Goal: Find specific page/section: Find specific page/section

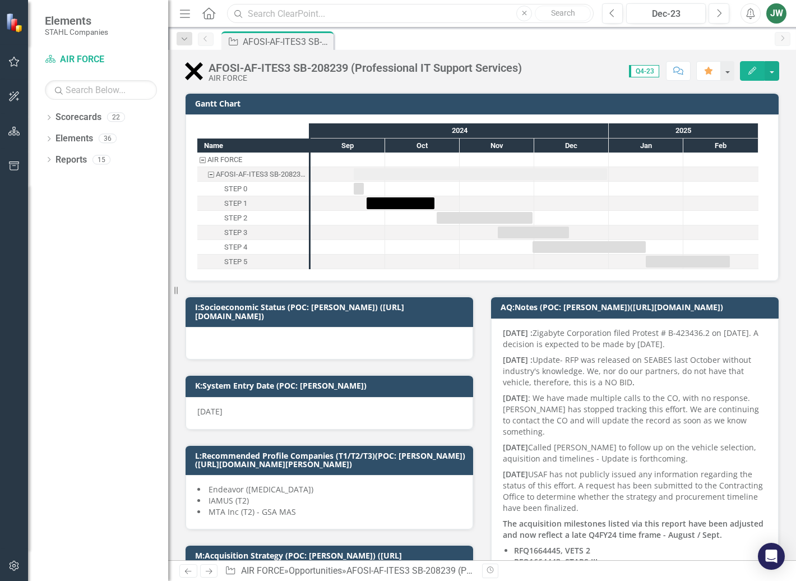
click at [308, 14] on input "text" at bounding box center [410, 14] width 367 height 20
click at [722, 12] on icon "Next" at bounding box center [719, 13] width 6 height 10
click at [722, 12] on button "Next" at bounding box center [719, 13] width 21 height 20
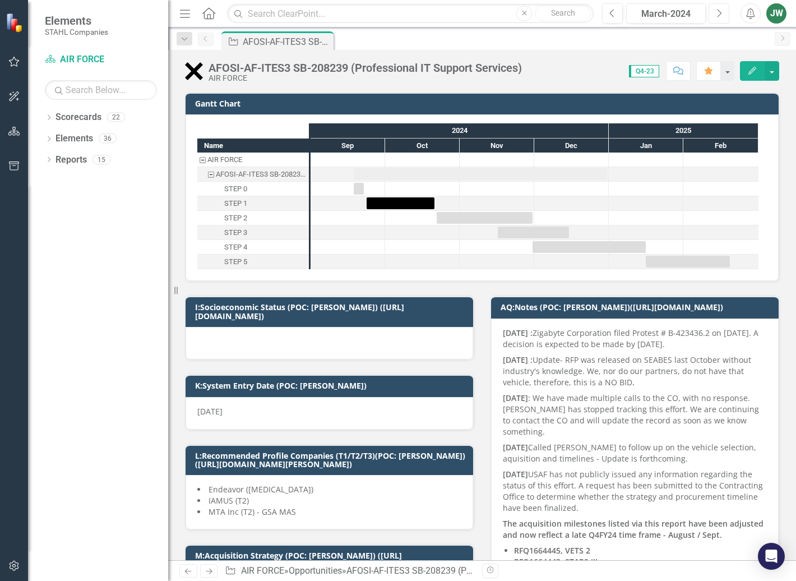
click at [722, 12] on button "Next" at bounding box center [719, 13] width 21 height 20
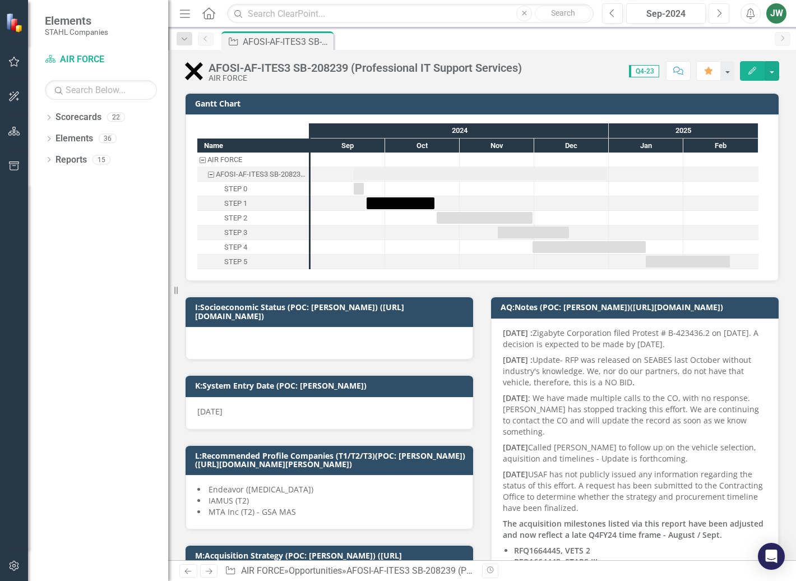
click at [722, 12] on button "Next" at bounding box center [719, 13] width 21 height 20
click at [722, 12] on icon "Next" at bounding box center [719, 13] width 6 height 10
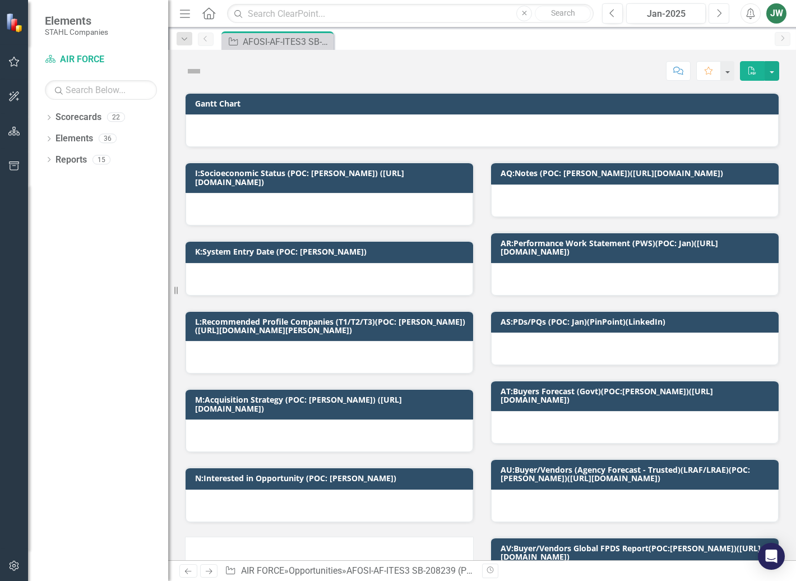
click at [722, 12] on icon "Next" at bounding box center [719, 13] width 6 height 10
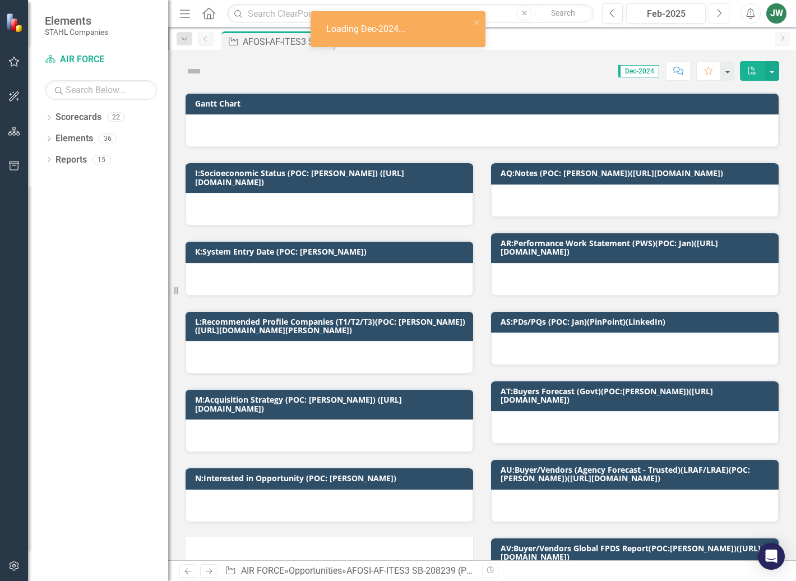
click at [721, 12] on icon "Next" at bounding box center [719, 13] width 6 height 10
click at [721, 12] on icon "button" at bounding box center [720, 13] width 4 height 8
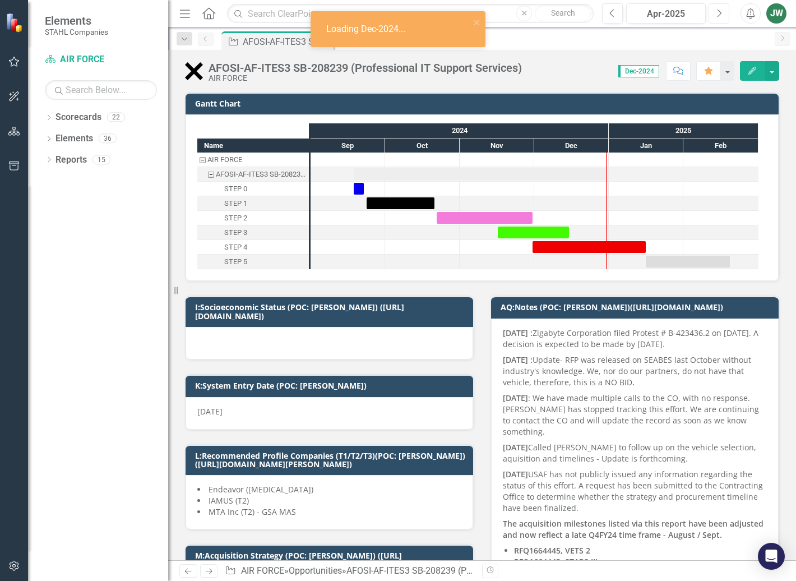
click at [721, 12] on icon "button" at bounding box center [720, 13] width 4 height 8
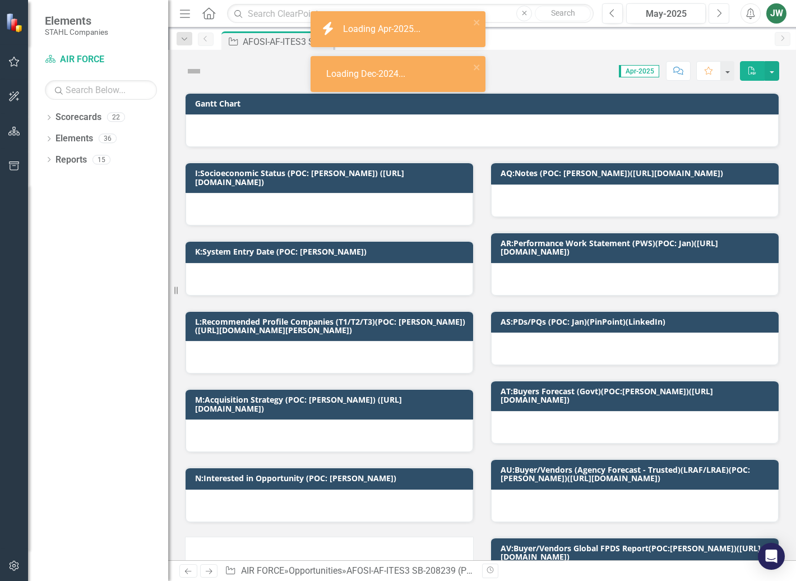
click at [721, 12] on icon "button" at bounding box center [720, 13] width 4 height 8
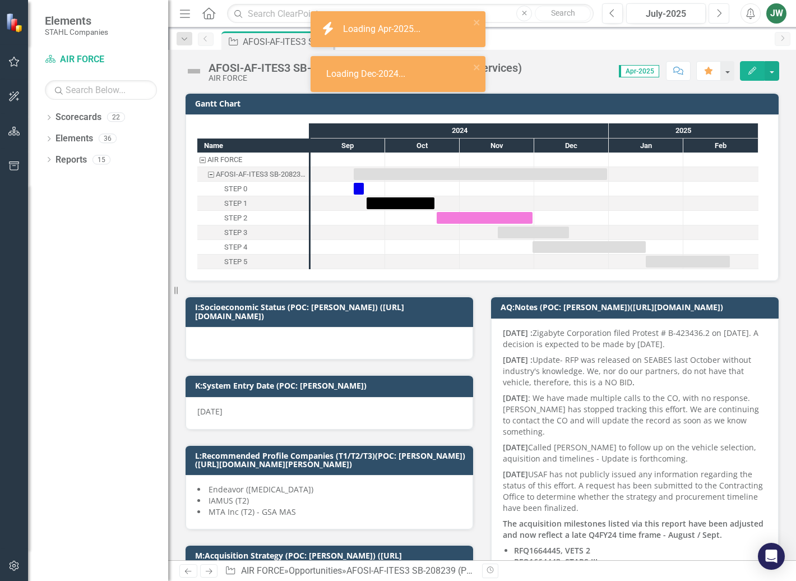
click at [721, 12] on icon "button" at bounding box center [720, 13] width 4 height 8
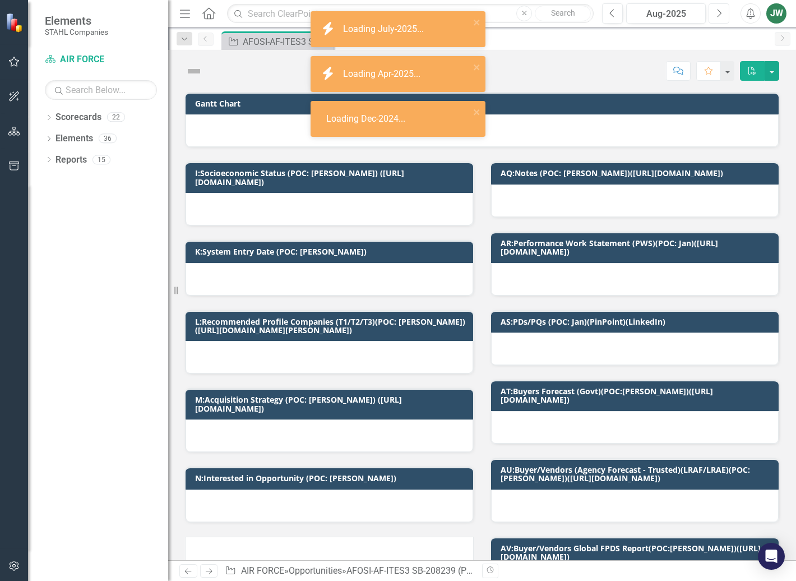
click at [721, 12] on icon "button" at bounding box center [720, 13] width 4 height 8
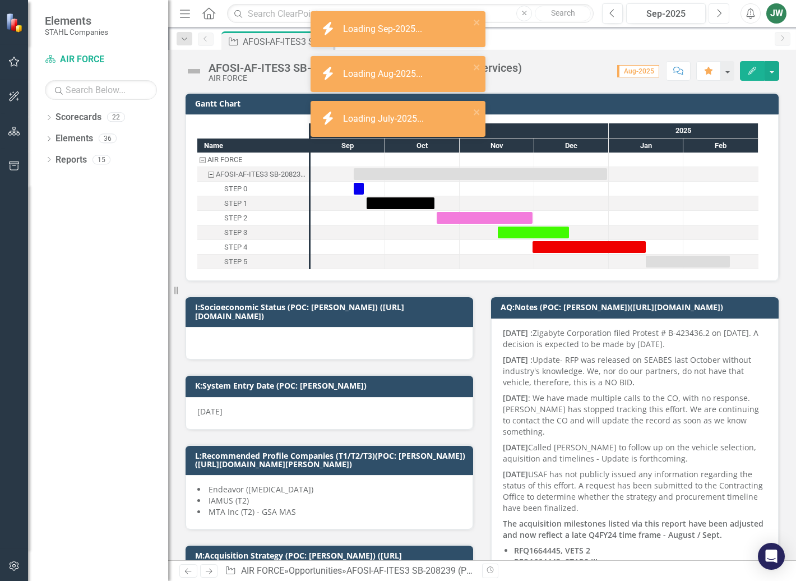
checkbox input "true"
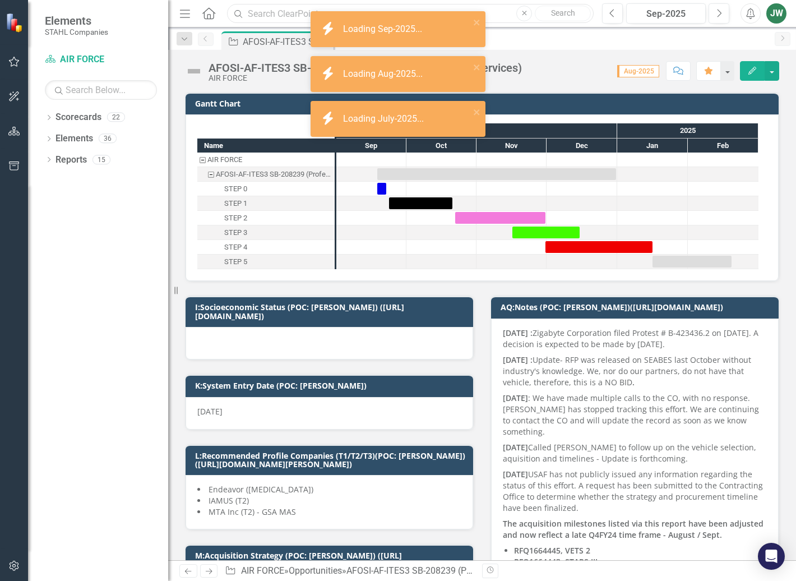
click at [293, 13] on input "text" at bounding box center [410, 14] width 367 height 20
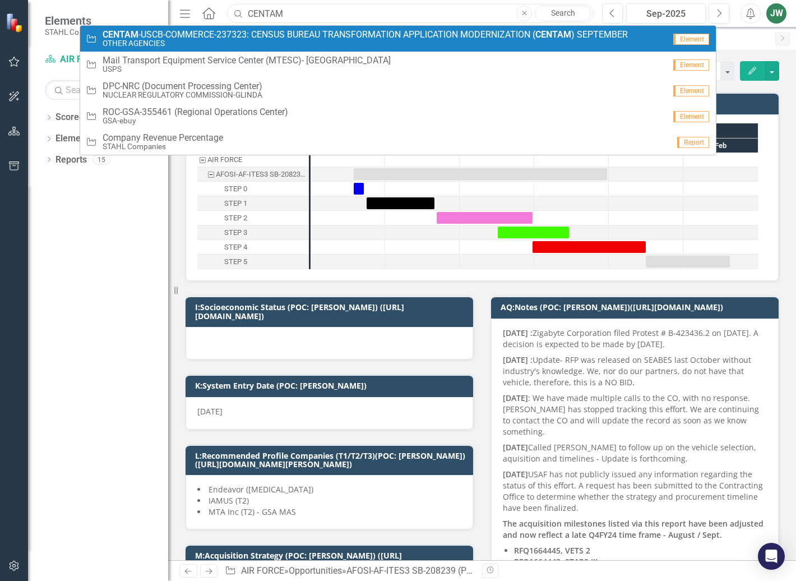
type input "CENTAM"
click at [299, 39] on small "OTHER AGENCIES" at bounding box center [365, 43] width 525 height 8
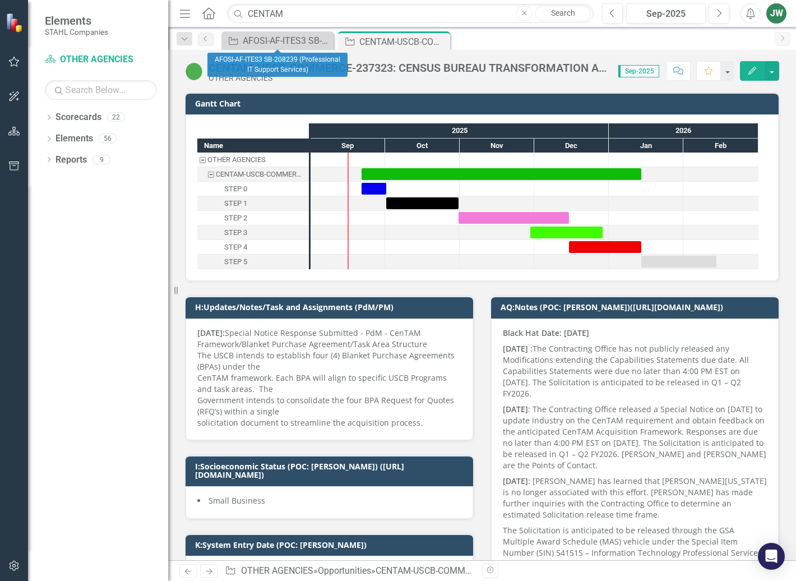
drag, startPoint x: 326, startPoint y: 41, endPoint x: 324, endPoint y: 60, distance: 19.1
click at [0, 0] on icon "Close" at bounding box center [0, 0] width 0 height 0
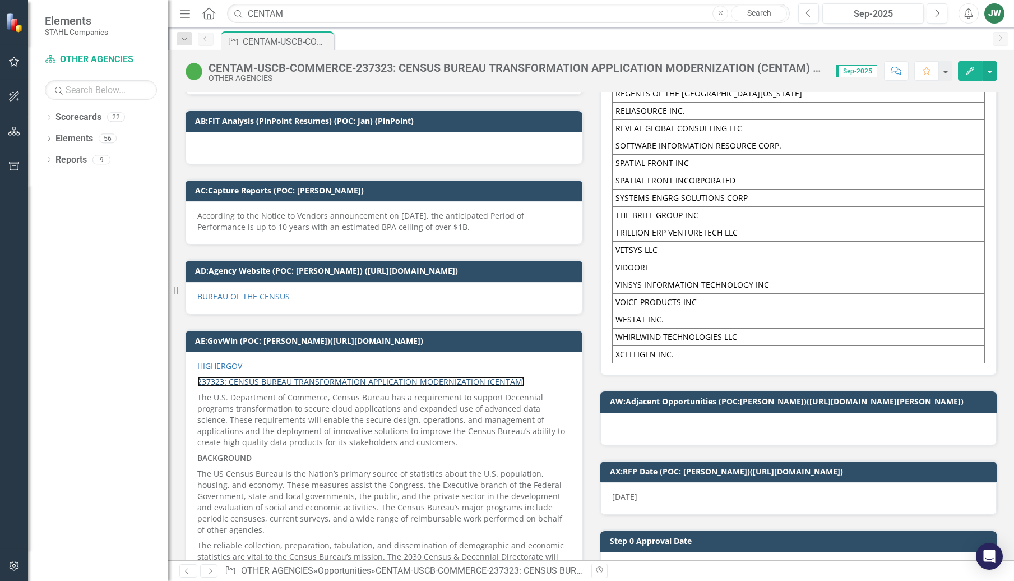
scroll to position [1953, 0]
